Goal: Information Seeking & Learning: Learn about a topic

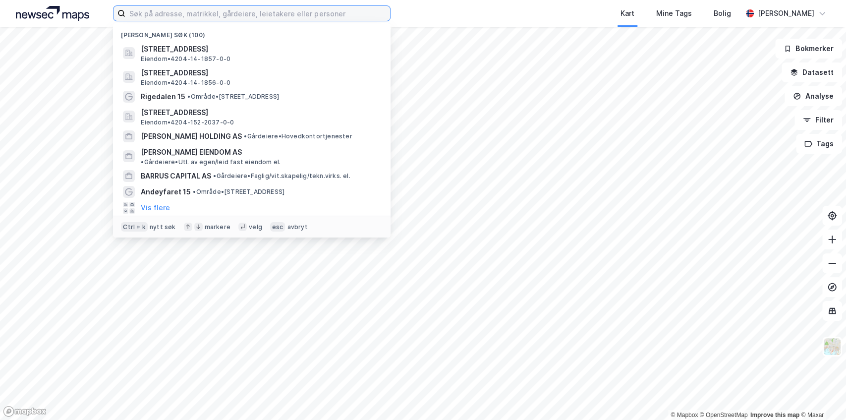
click at [155, 15] on input at bounding box center [257, 13] width 265 height 15
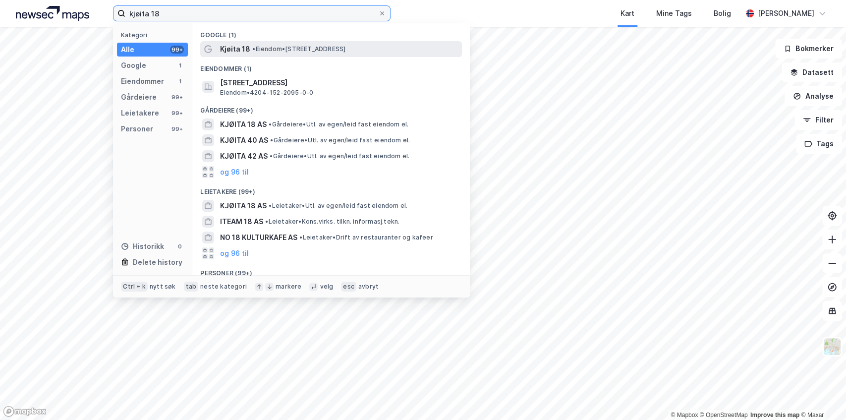
type input "kjøita 18"
click at [247, 50] on span "Kjøita 18" at bounding box center [235, 49] width 30 height 12
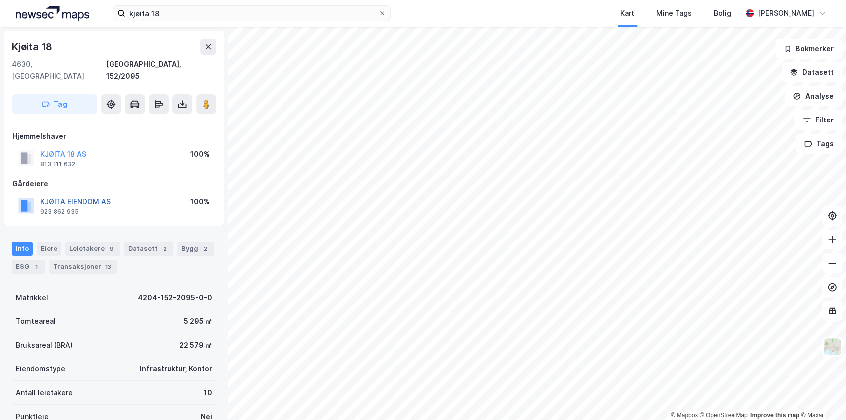
click at [0, 0] on button "KJØITA EIENDOM AS" at bounding box center [0, 0] width 0 height 0
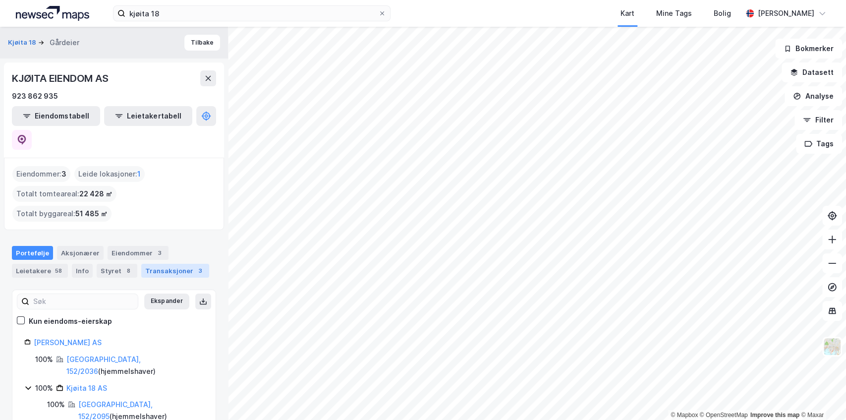
click at [153, 264] on div "Transaksjoner 3" at bounding box center [175, 271] width 68 height 14
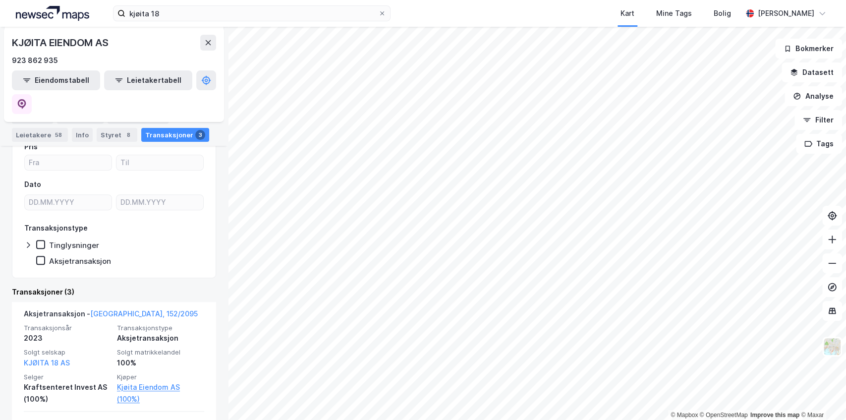
scroll to position [159, 0]
click at [137, 115] on div "Eiendommer 3" at bounding box center [137, 117] width 61 height 14
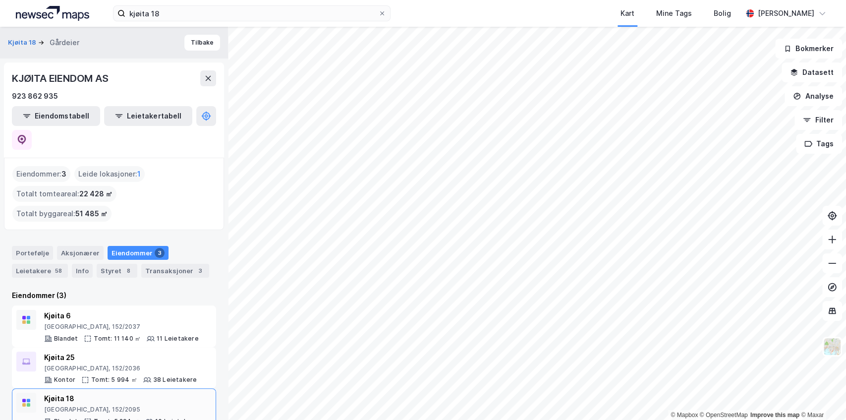
click at [62, 392] on div "Kjøita 18" at bounding box center [121, 398] width 154 height 12
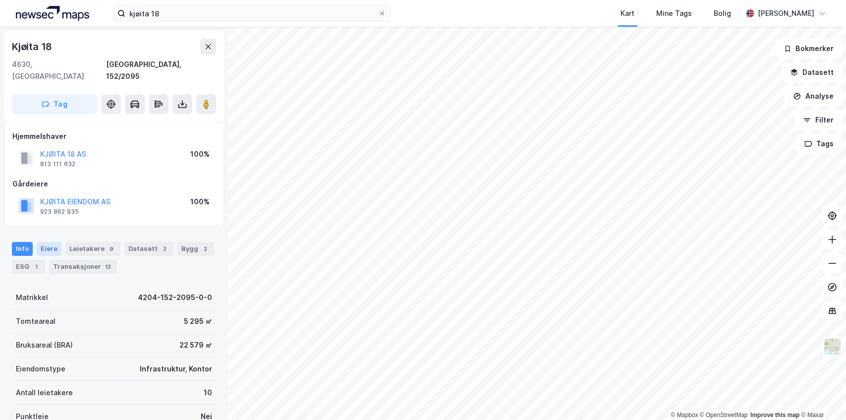
click at [49, 242] on div "Eiere" at bounding box center [49, 249] width 25 height 14
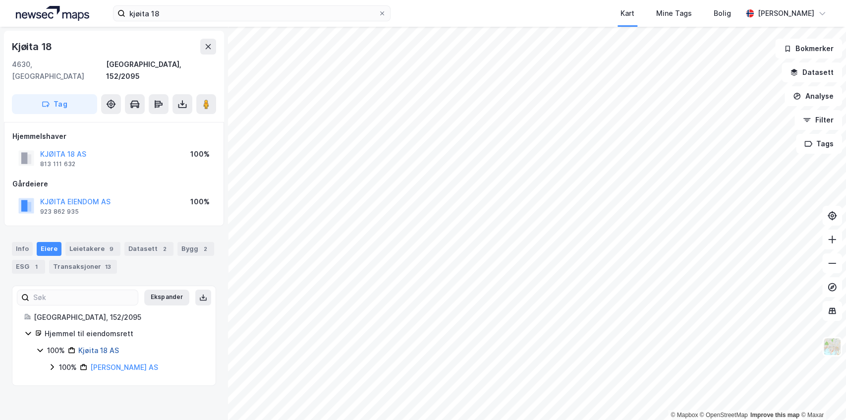
click at [105, 346] on link "Kjøita 18 AS" at bounding box center [98, 350] width 41 height 8
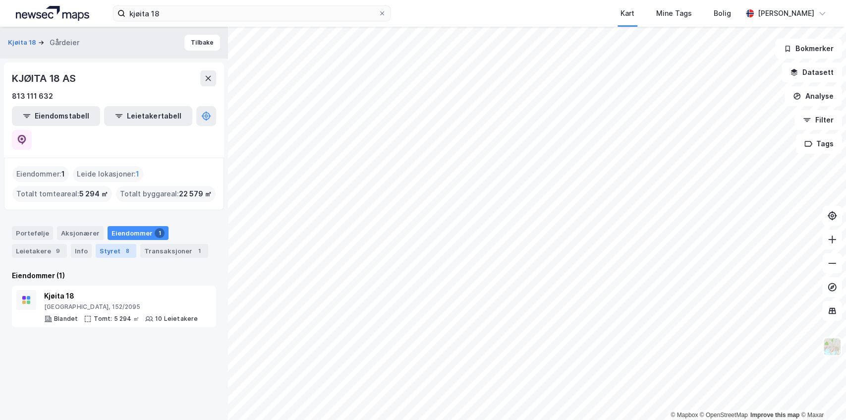
click at [113, 244] on div "Styret 8" at bounding box center [116, 251] width 41 height 14
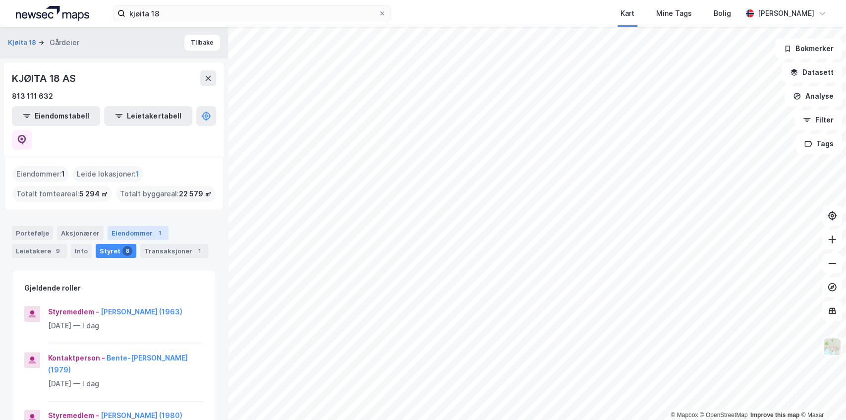
click at [118, 226] on div "Eiendommer 1" at bounding box center [137, 233] width 61 height 14
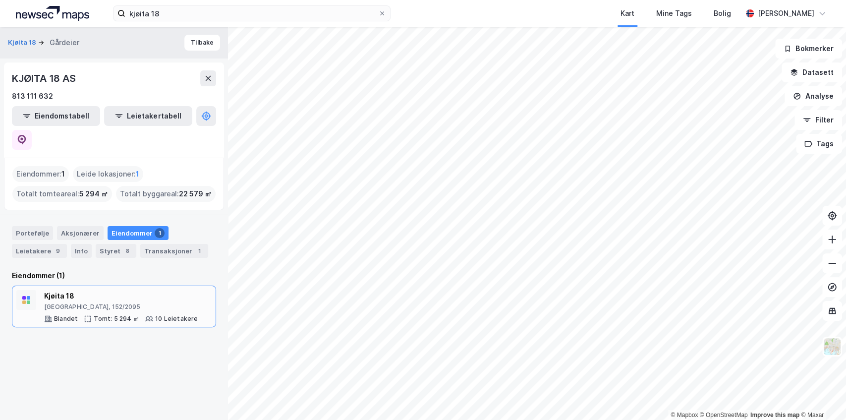
click at [58, 290] on div "Kjøita 18" at bounding box center [121, 296] width 154 height 12
